Goal: Find specific page/section: Find specific page/section

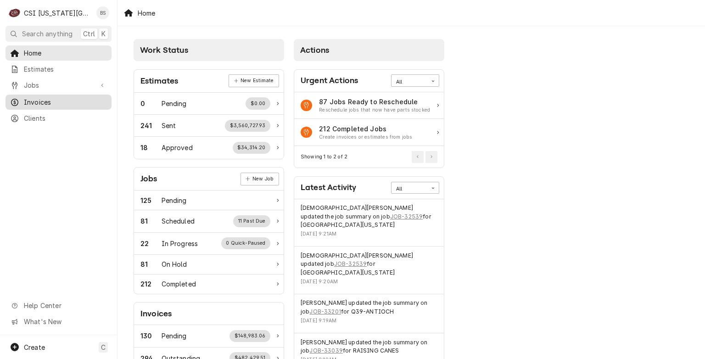
click at [33, 97] on span "Invoices" at bounding box center [65, 102] width 83 height 10
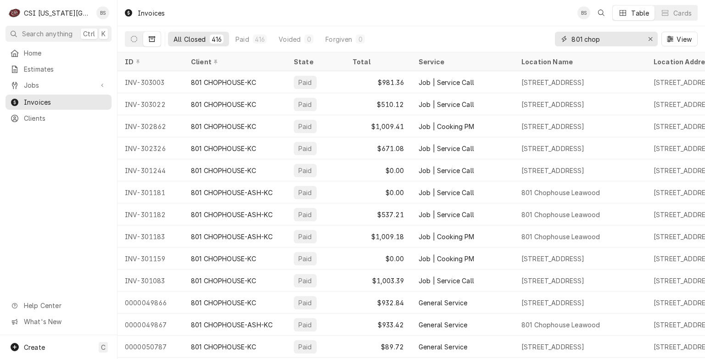
click at [619, 38] on input "801 chop" at bounding box center [605, 39] width 69 height 15
type input "8"
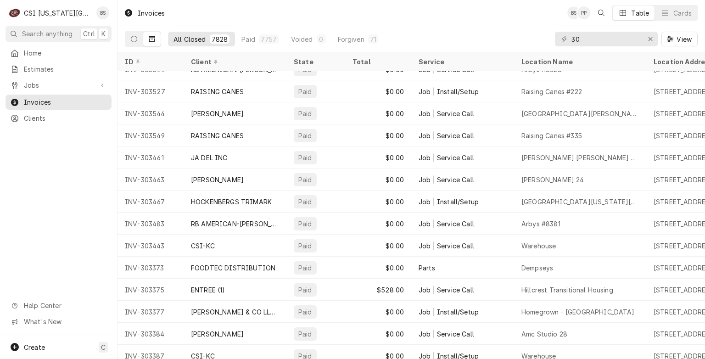
scroll to position [94, 0]
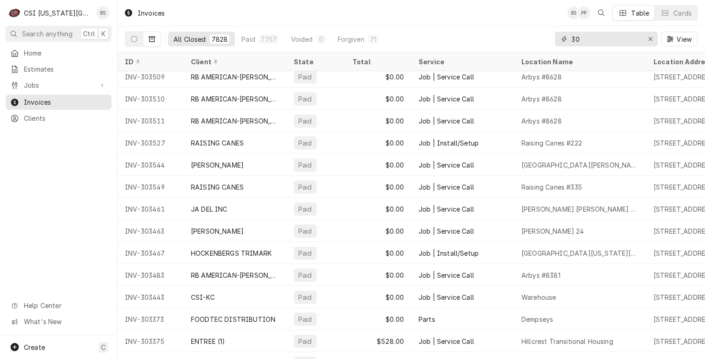
click at [599, 39] on input "30" at bounding box center [605, 39] width 69 height 15
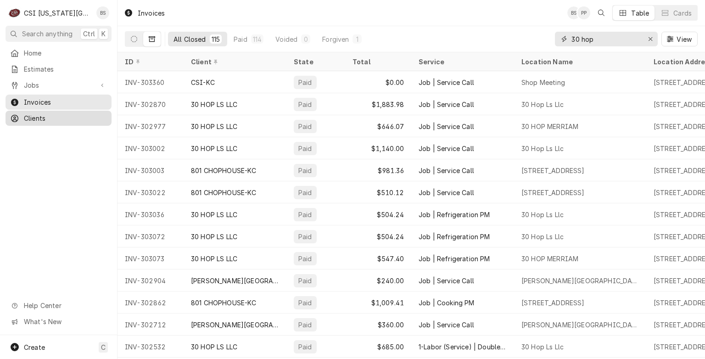
type input "30 hop"
click at [33, 116] on span "Clients" at bounding box center [65, 118] width 83 height 10
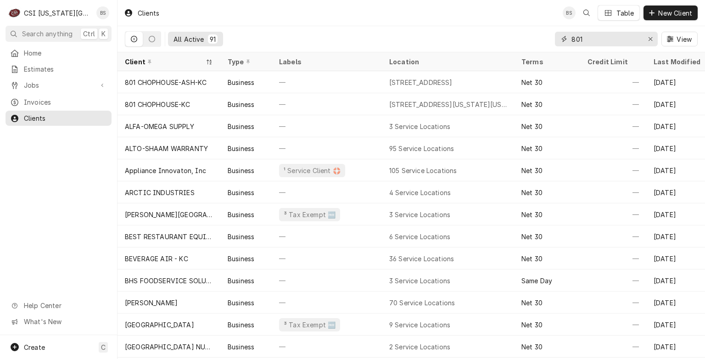
click at [613, 39] on input "801" at bounding box center [605, 39] width 69 height 15
type input "8"
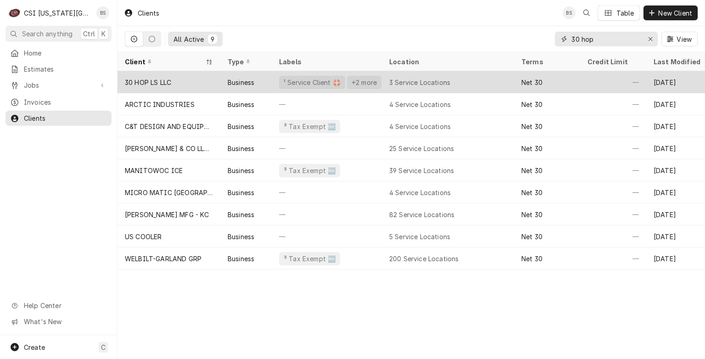
type input "30 hop"
click at [157, 75] on div "30 HOP LS LLC" at bounding box center [169, 82] width 103 height 22
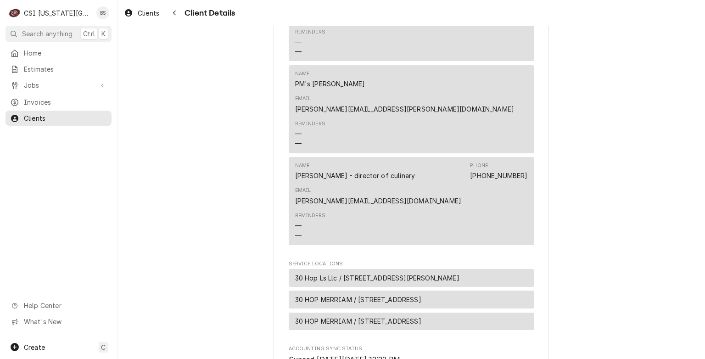
scroll to position [806, 0]
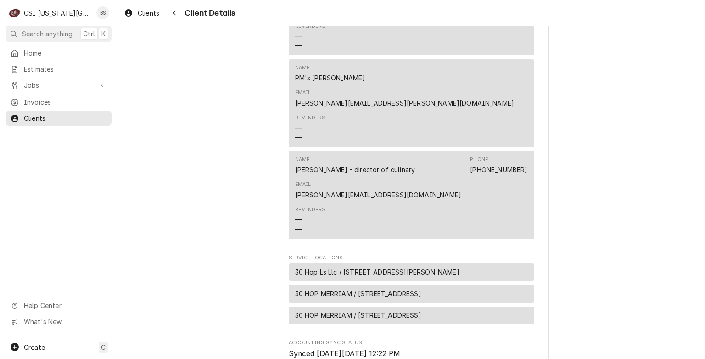
click at [305, 267] on span "30 Hop Ls Llc / 1020 Nw Pryor Road Suite G, Lees Summit, MO 64081" at bounding box center [377, 272] width 164 height 10
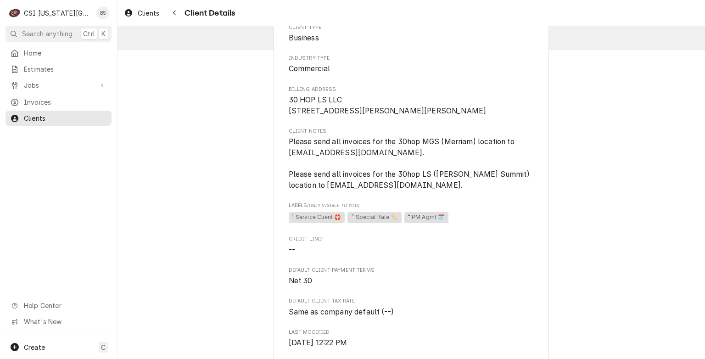
scroll to position [0, 0]
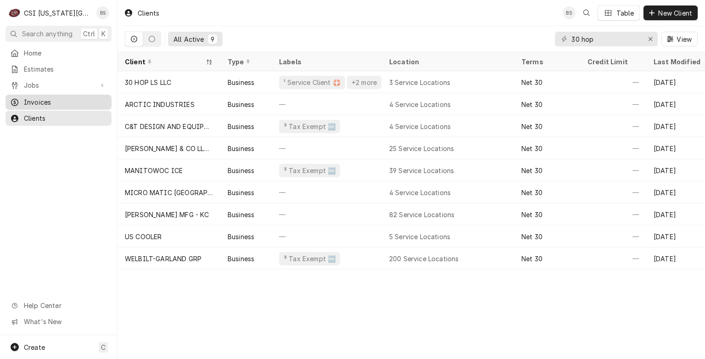
click at [40, 100] on span "Invoices" at bounding box center [65, 102] width 83 height 10
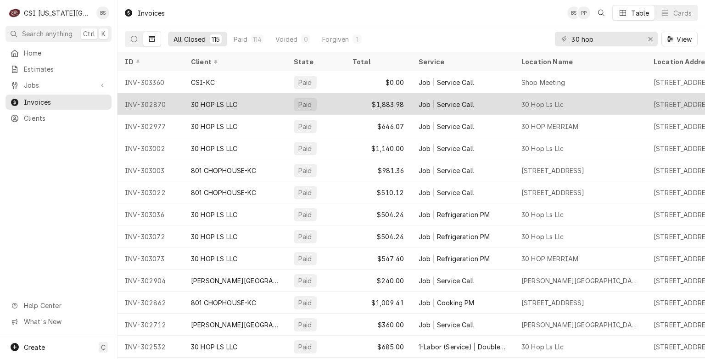
click at [211, 100] on div "30 HOP LS LLC" at bounding box center [214, 105] width 46 height 10
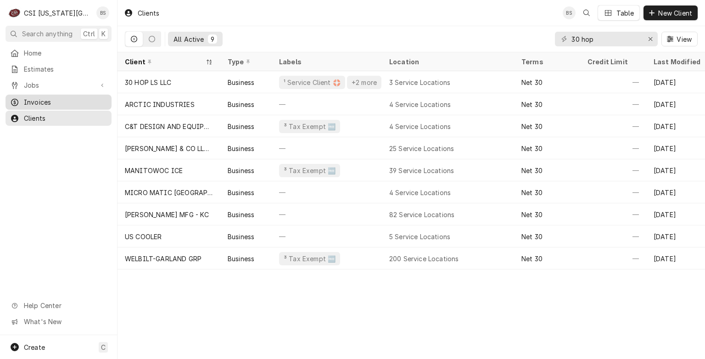
click at [35, 97] on span "Invoices" at bounding box center [65, 102] width 83 height 10
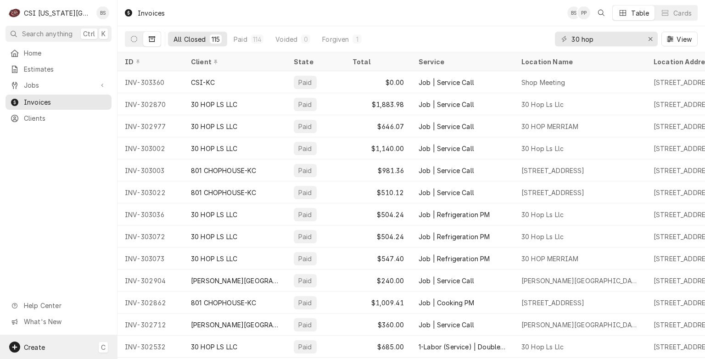
click at [39, 347] on span "Create" at bounding box center [34, 347] width 21 height 8
click at [28, 209] on html "C CSI Kansas City BS Search anything Ctrl K Home Estimates Jobs Jobs Job Series…" at bounding box center [352, 179] width 705 height 359
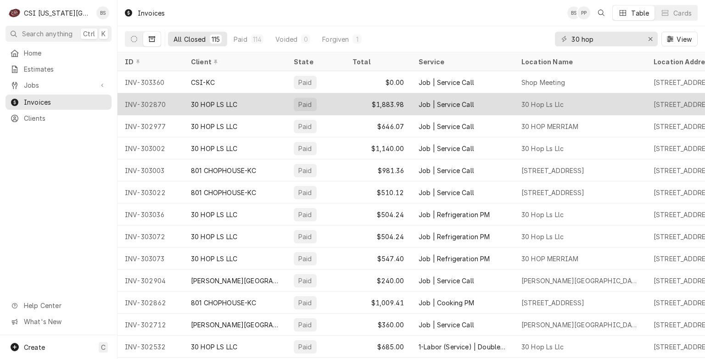
click at [157, 100] on div "INV-302870" at bounding box center [151, 104] width 66 height 22
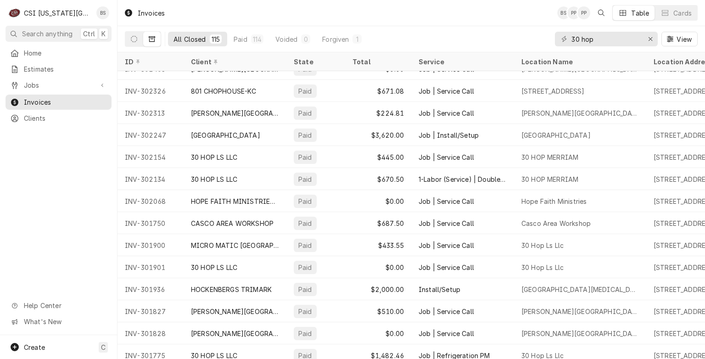
scroll to position [345, 0]
click at [650, 38] on icon "Erase input" at bounding box center [650, 39] width 5 height 6
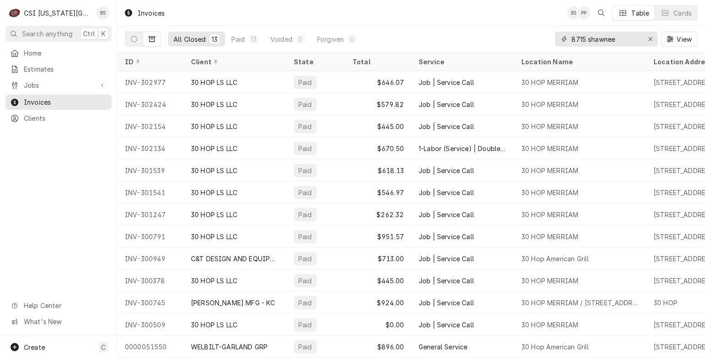
type input "8715 shawnee"
click at [136, 39] on icon "Dynamic Content Wrapper" at bounding box center [134, 39] width 6 height 6
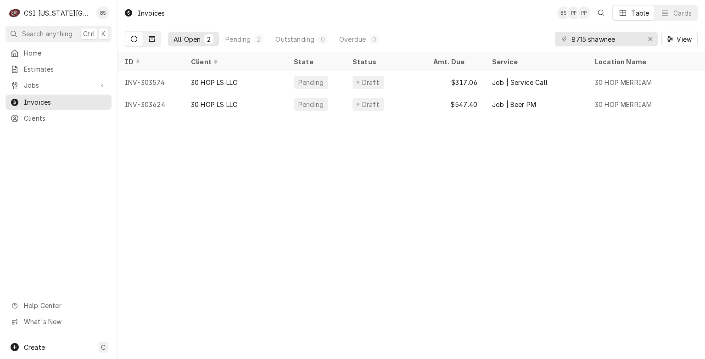
click at [157, 38] on button "Dynamic Content Wrapper" at bounding box center [151, 39] width 17 height 15
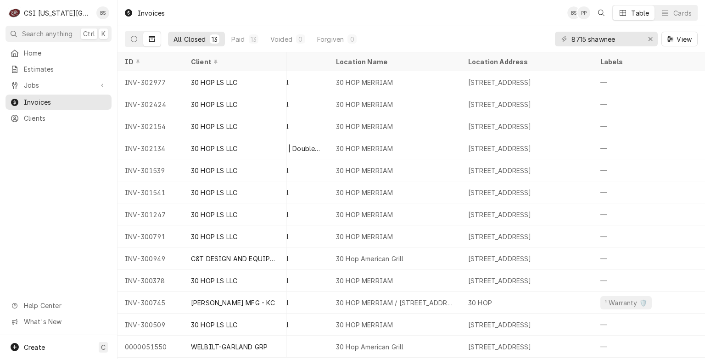
scroll to position [4, 0]
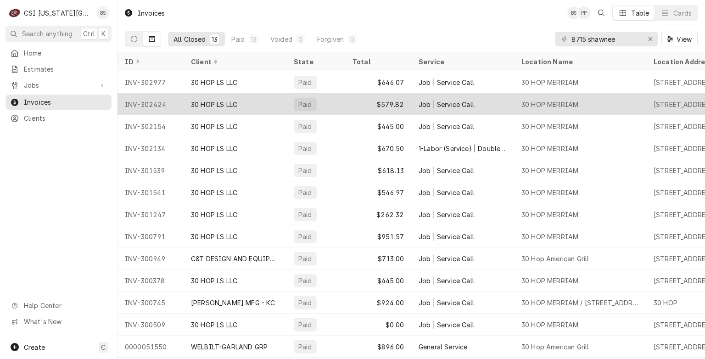
click at [210, 100] on div "30 HOP LS LLC" at bounding box center [214, 105] width 46 height 10
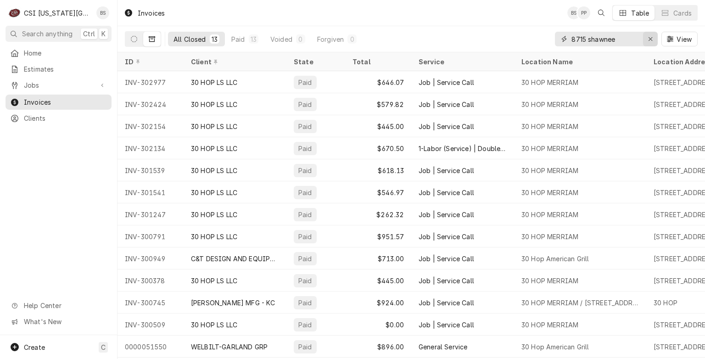
click at [652, 41] on icon "Erase input" at bounding box center [650, 39] width 5 height 6
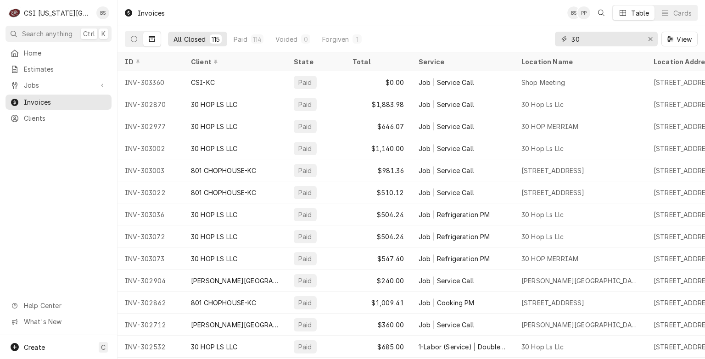
type input "3"
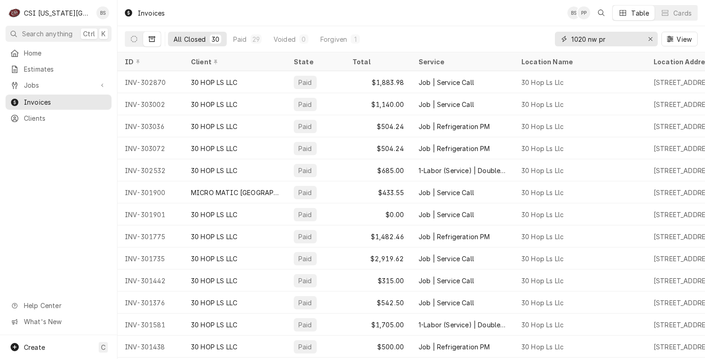
type input "1020 nw pr"
click at [132, 38] on icon "Dynamic Content Wrapper" at bounding box center [134, 39] width 6 height 6
